Goal: Find specific page/section: Find specific page/section

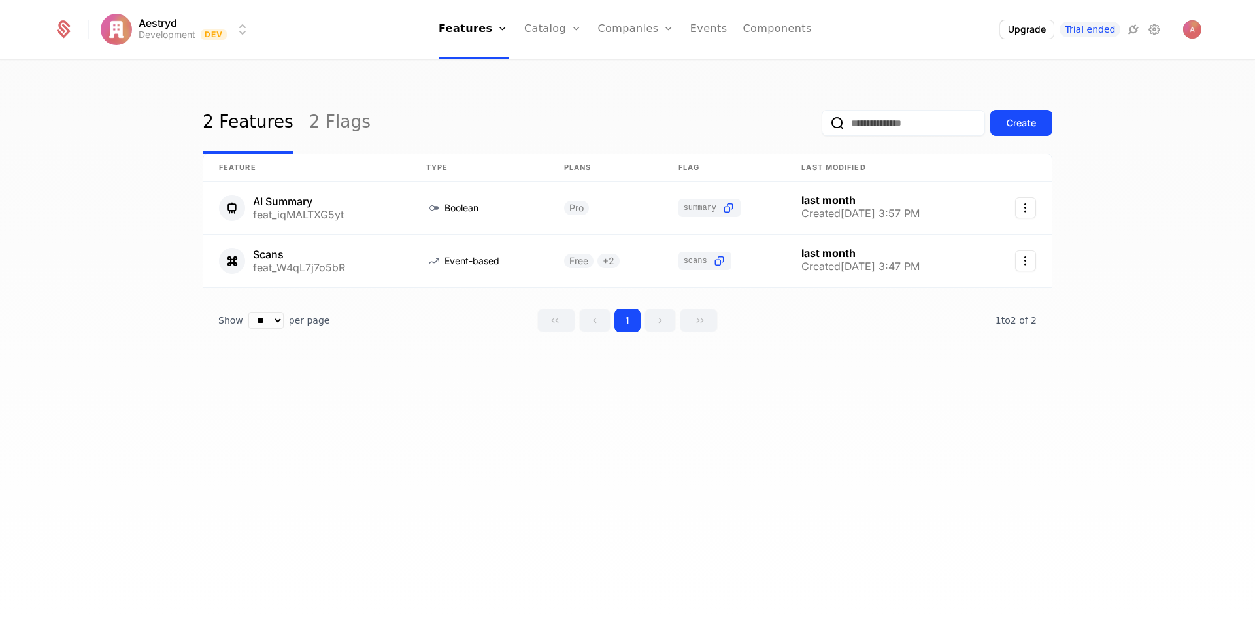
click at [708, 36] on link "Events" at bounding box center [708, 29] width 37 height 59
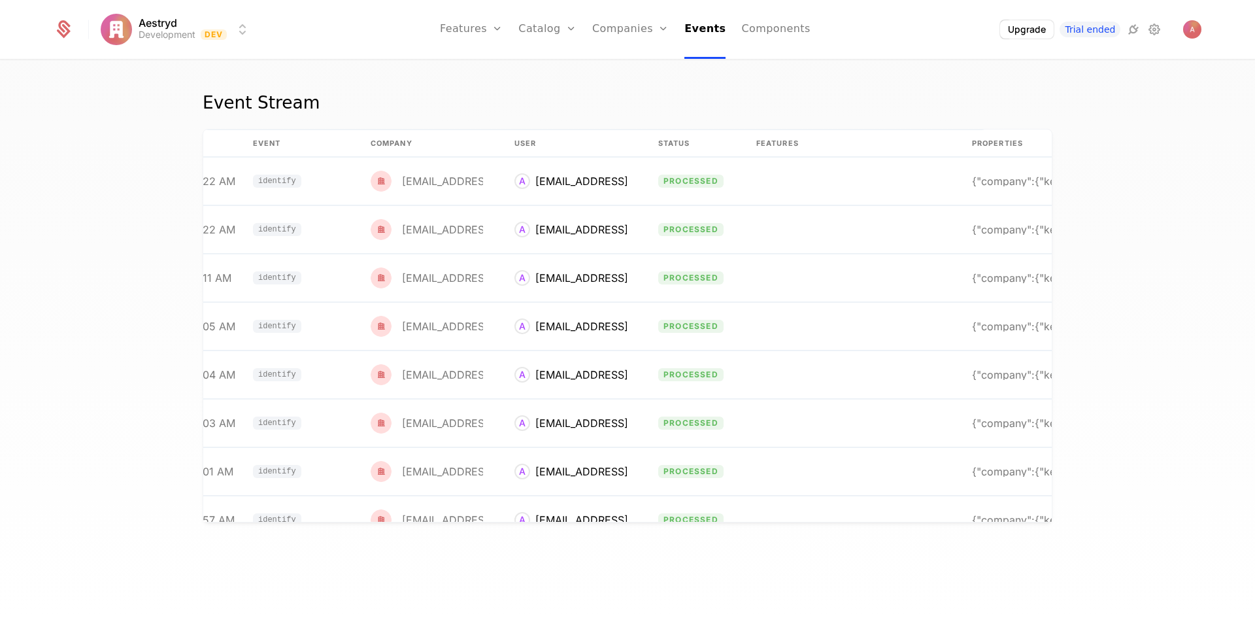
scroll to position [0, 110]
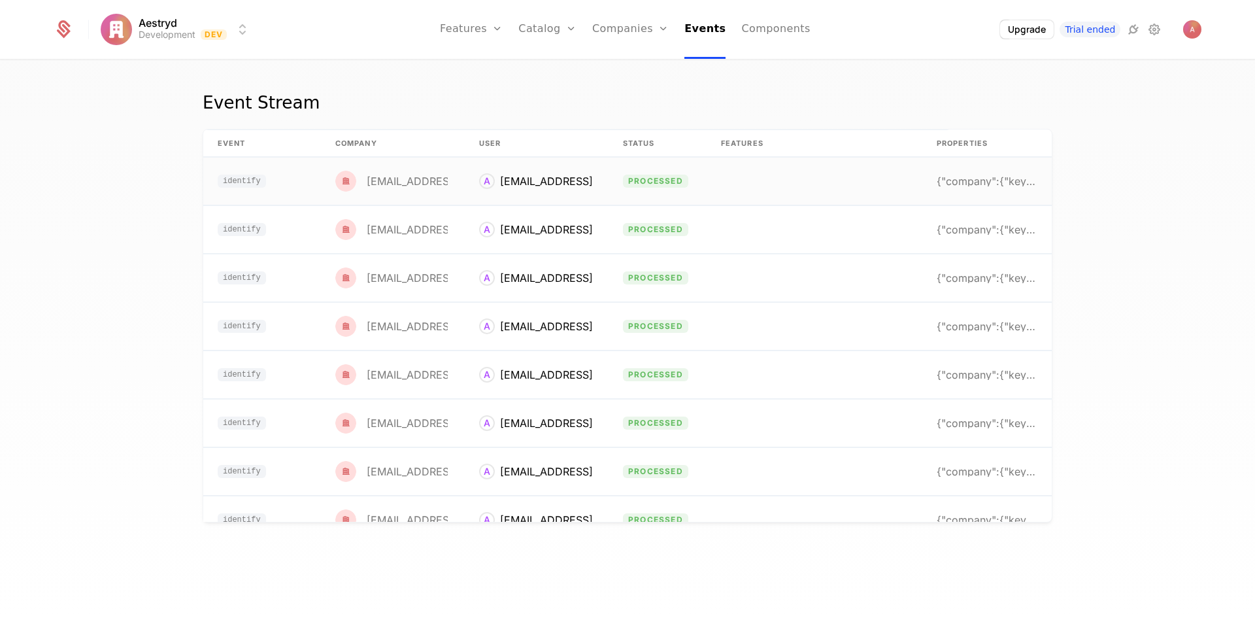
click at [967, 181] on div "{"company":{"keys":{"id":"user_3322J9JnVhbDzeCDLaQ" at bounding box center [986, 181] width 99 height 10
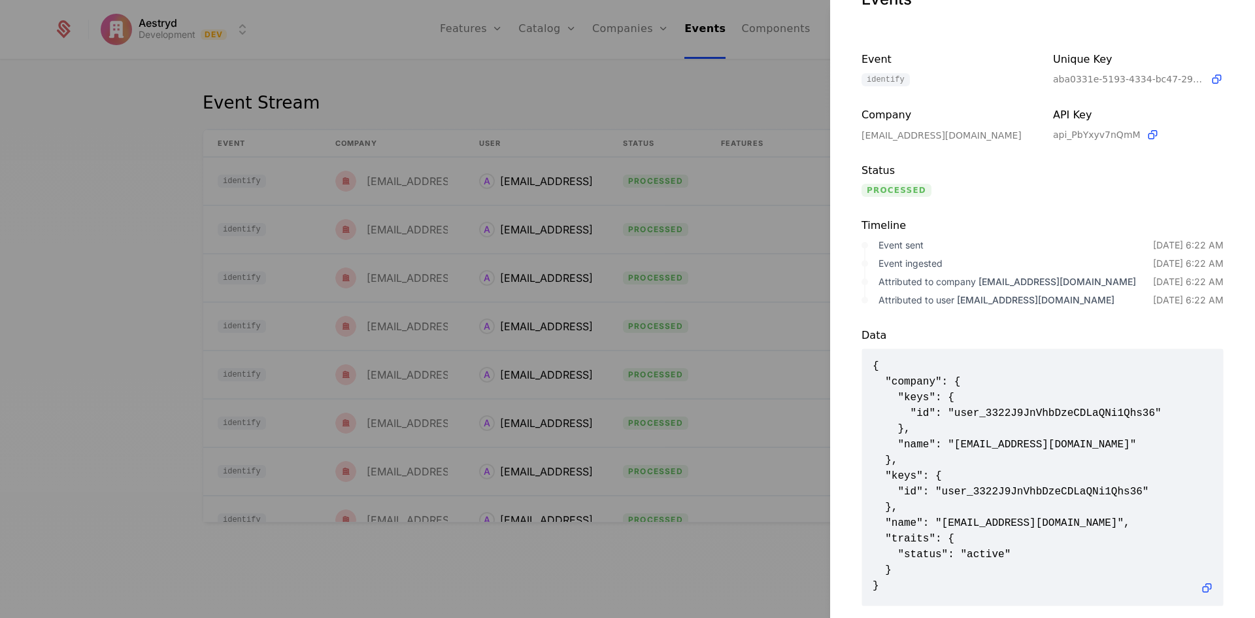
scroll to position [72, 0]
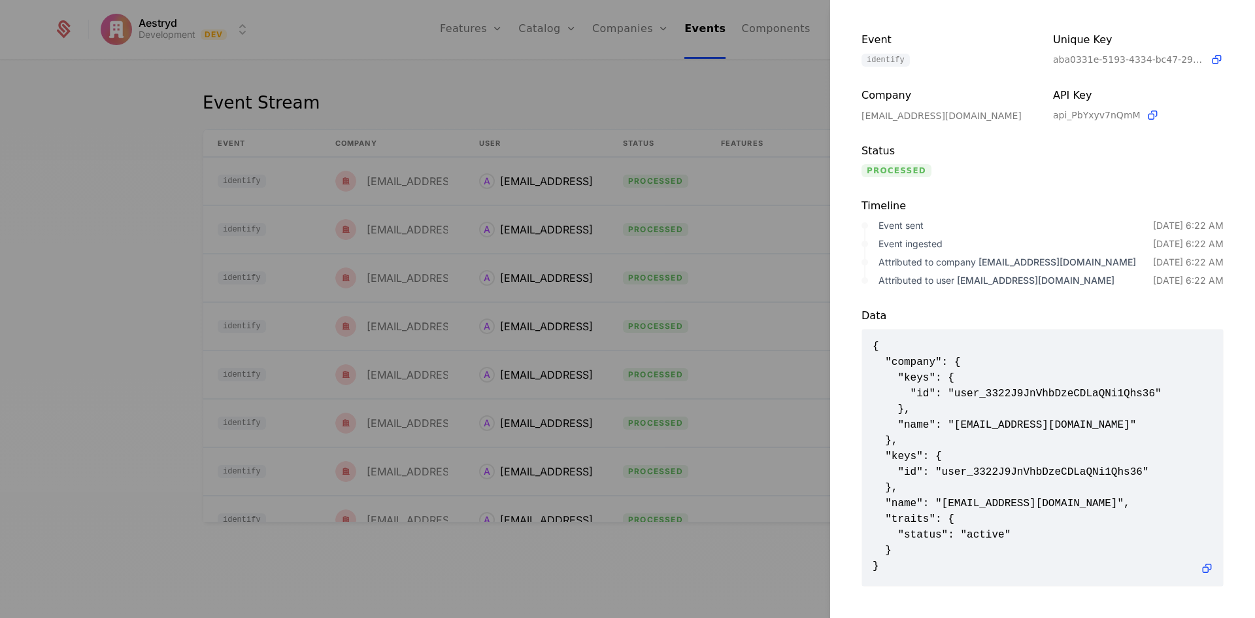
click at [676, 265] on div at bounding box center [627, 309] width 1255 height 618
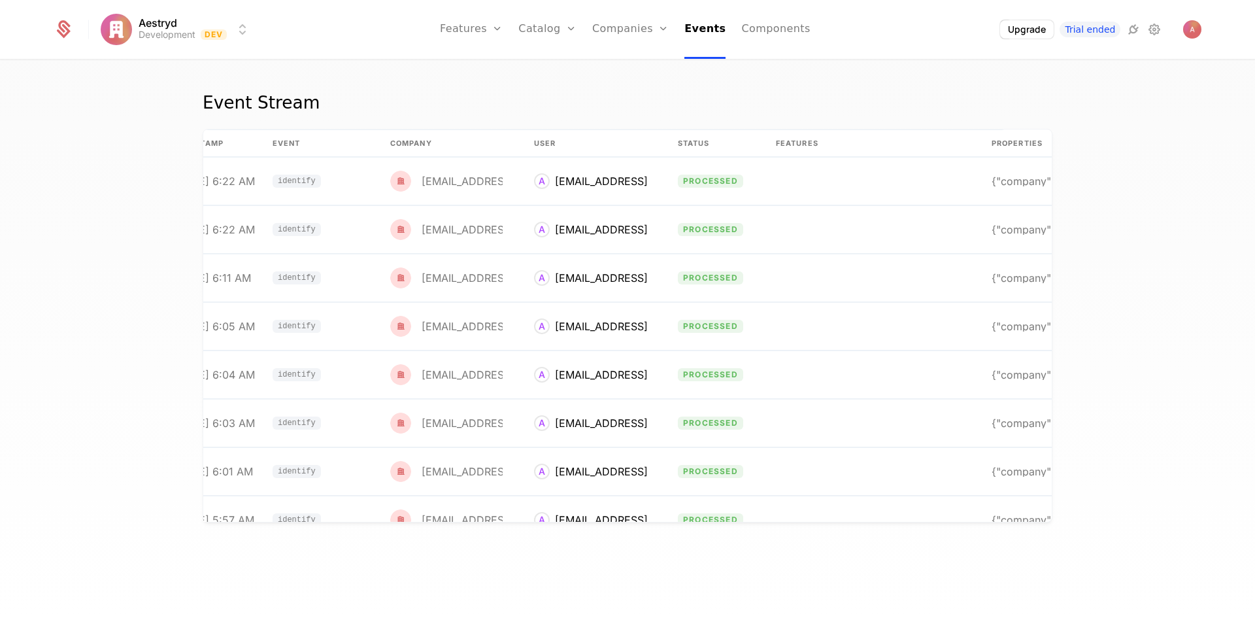
scroll to position [0, 0]
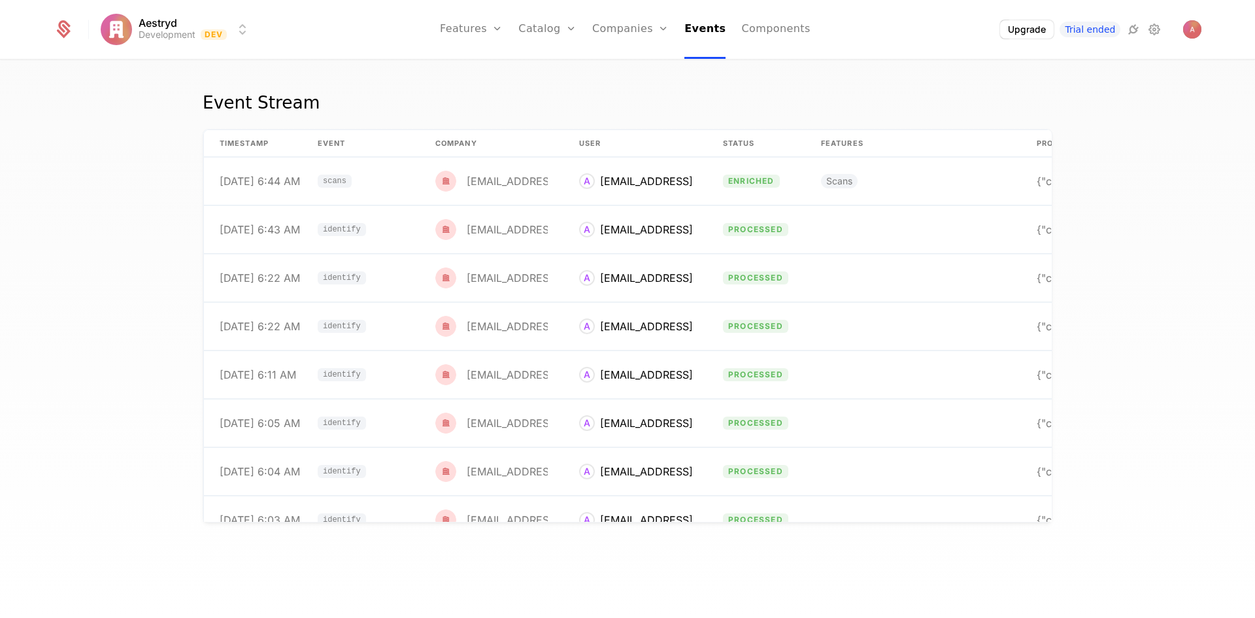
click at [480, 69] on link "Features" at bounding box center [486, 64] width 60 height 10
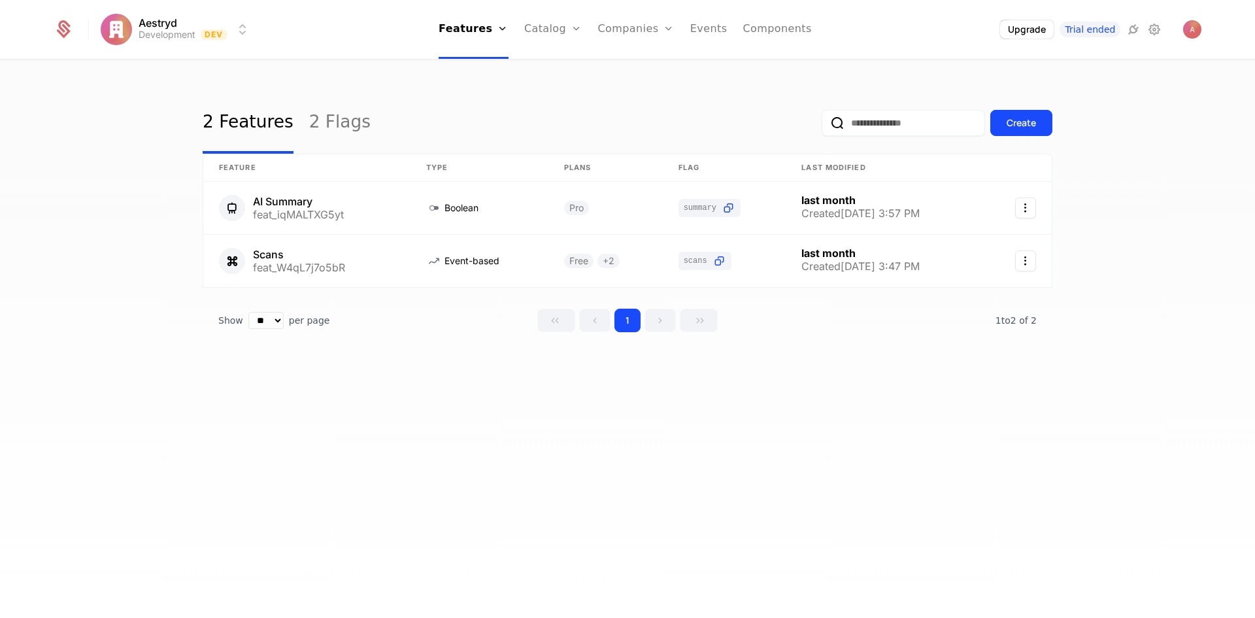
click at [490, 89] on link "Flags" at bounding box center [484, 85] width 60 height 10
